Goal: Navigation & Orientation: Find specific page/section

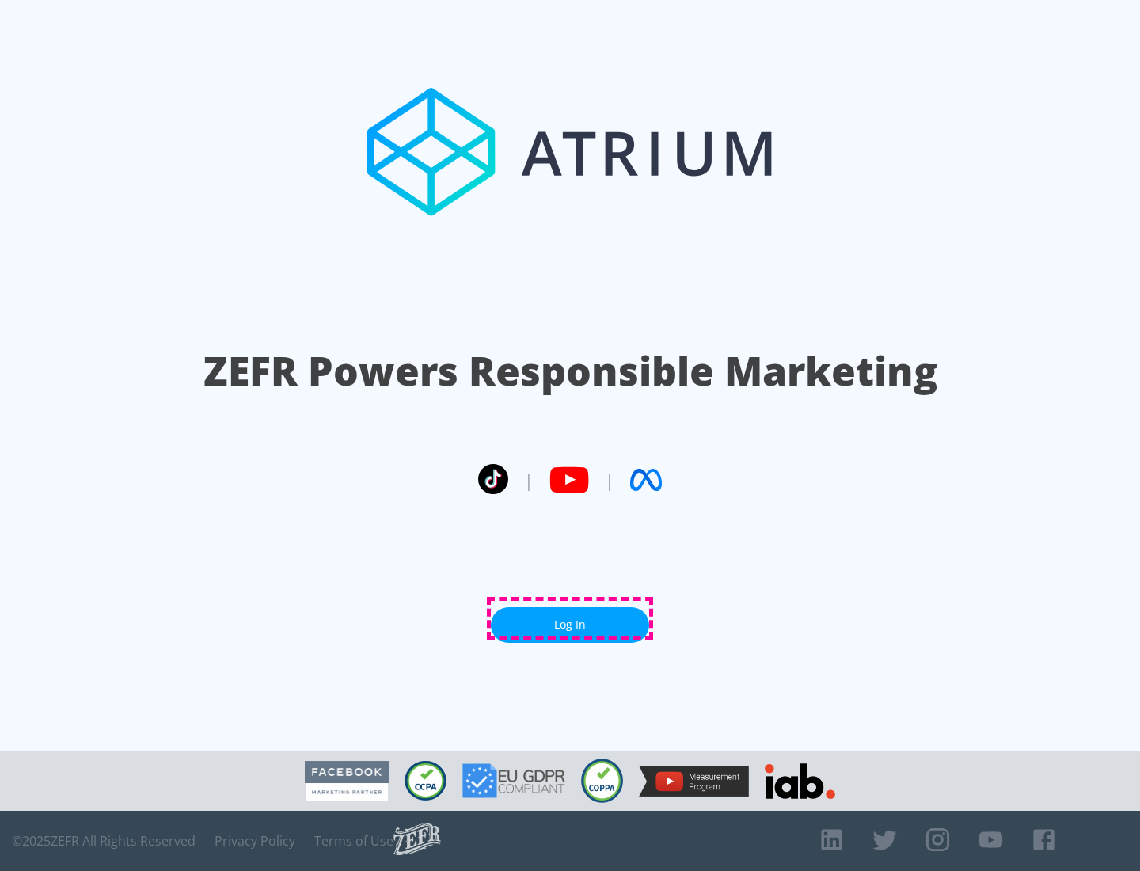
click at [570, 618] on link "Log In" at bounding box center [570, 625] width 158 height 36
